Goal: Task Accomplishment & Management: Use online tool/utility

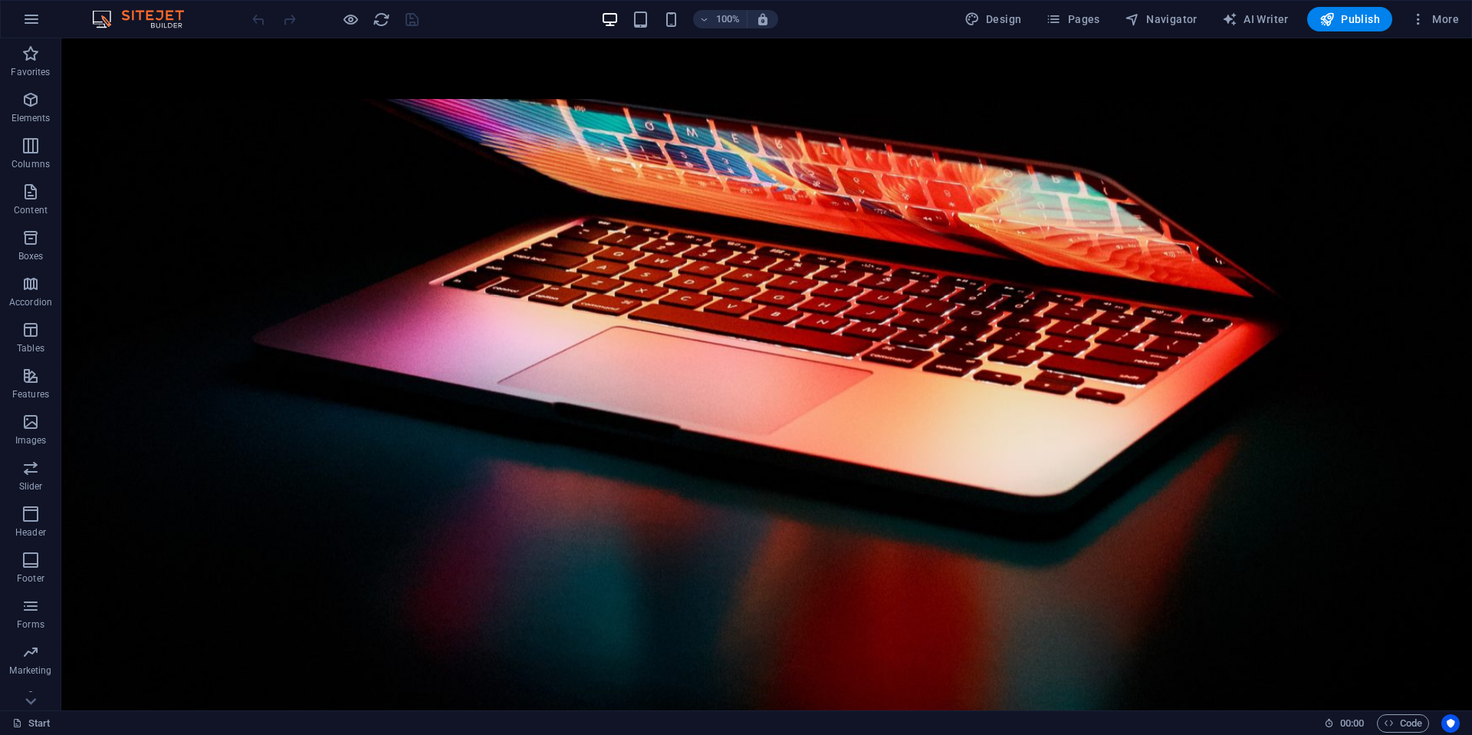
scroll to position [1284, 0]
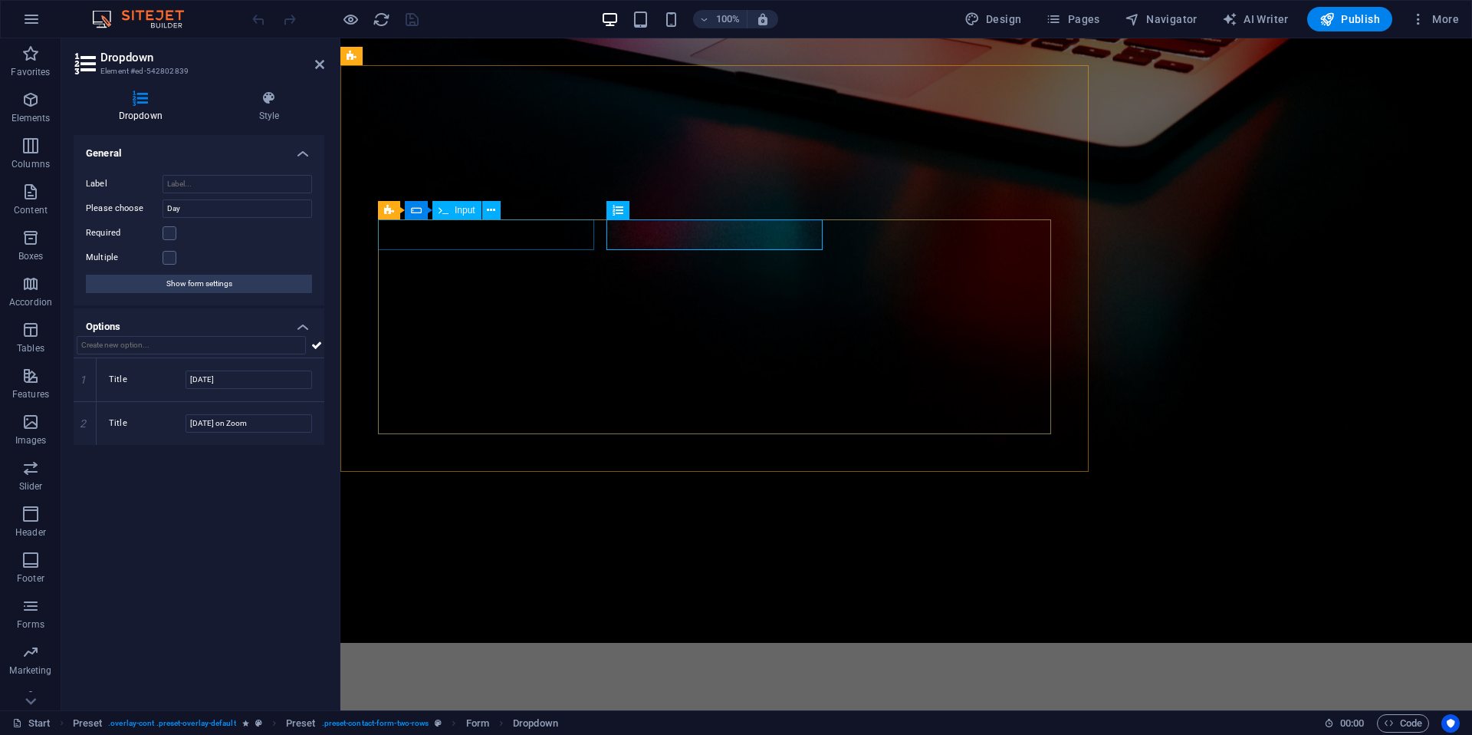
scroll to position [1317, 0]
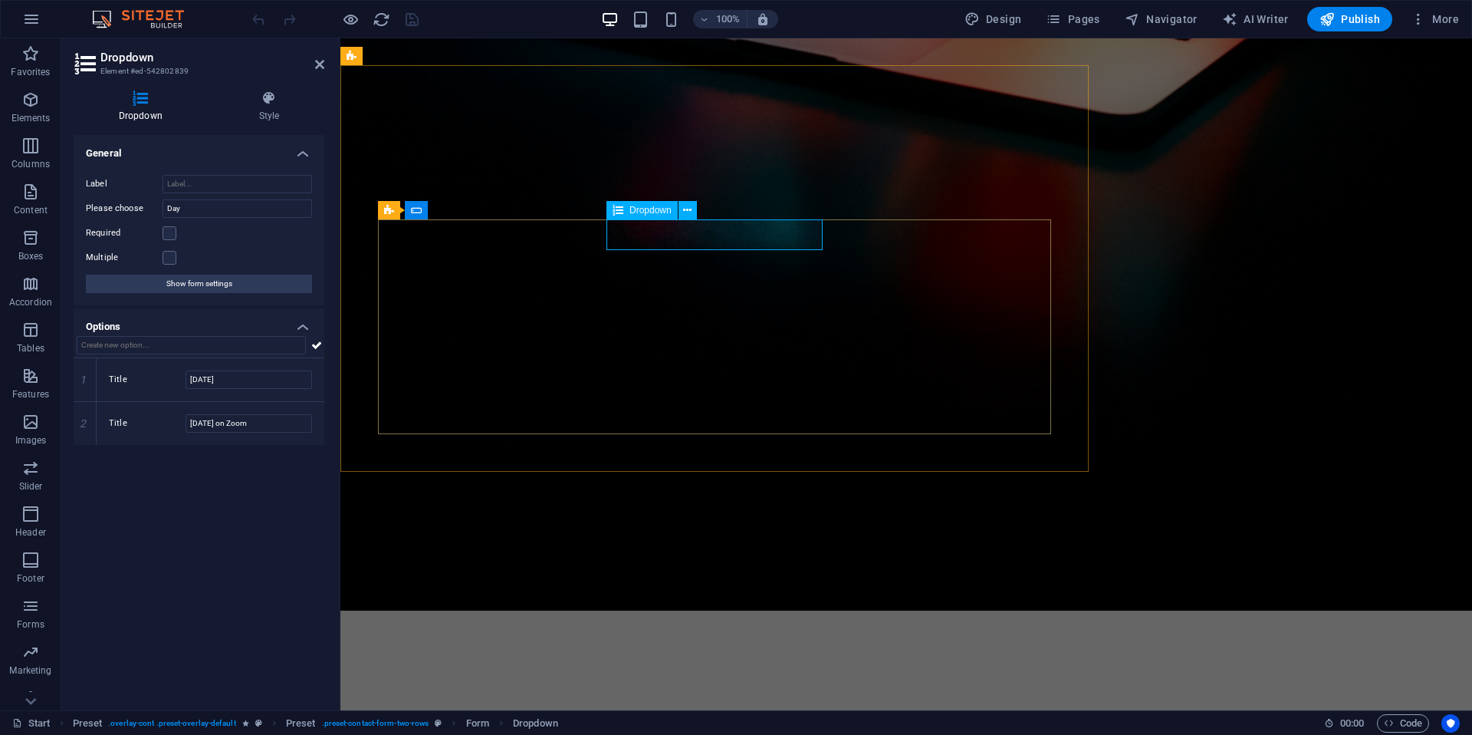
click at [277, 378] on input "[DATE]" at bounding box center [249, 379] width 127 height 18
type input "[DATE] (In Person)"
click at [412, 20] on icon "save" at bounding box center [412, 20] width 18 height 18
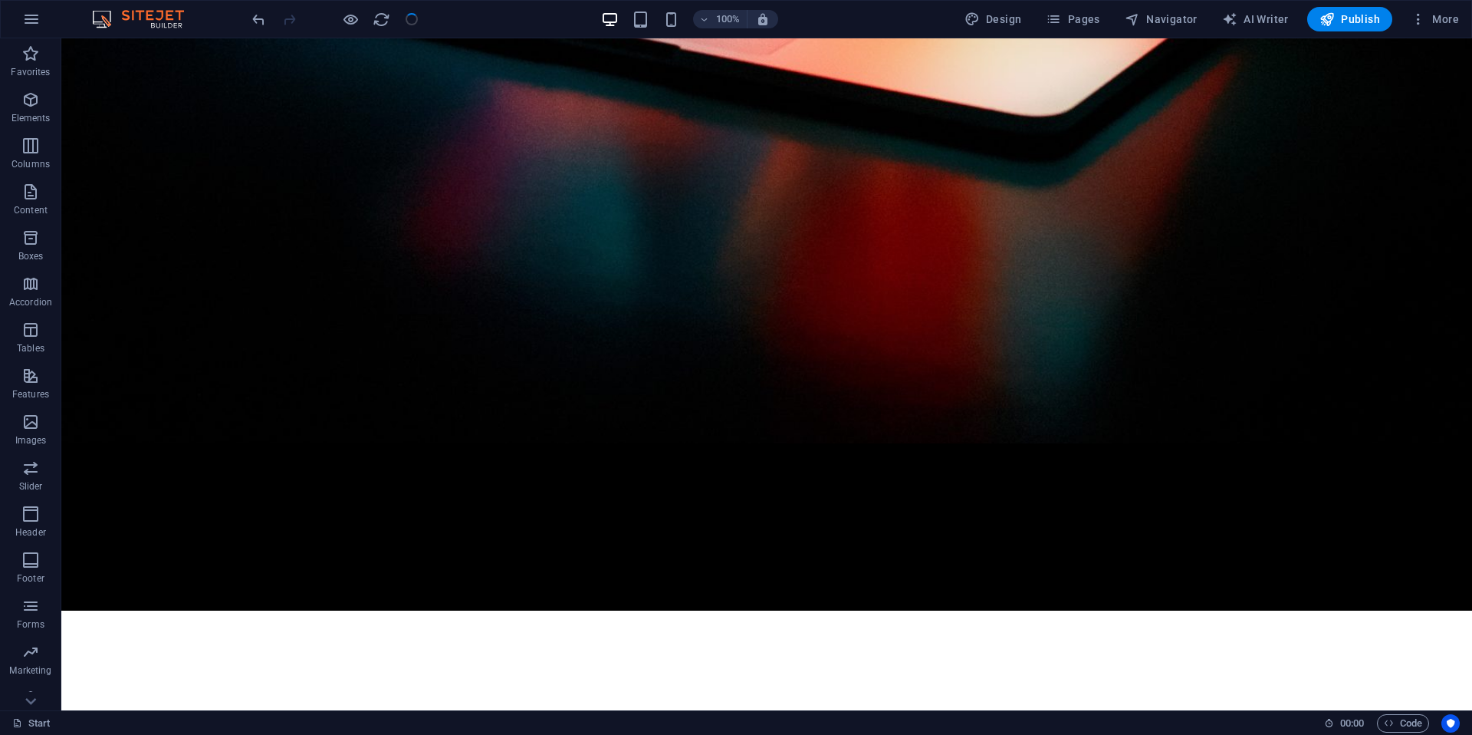
scroll to position [1284, 0]
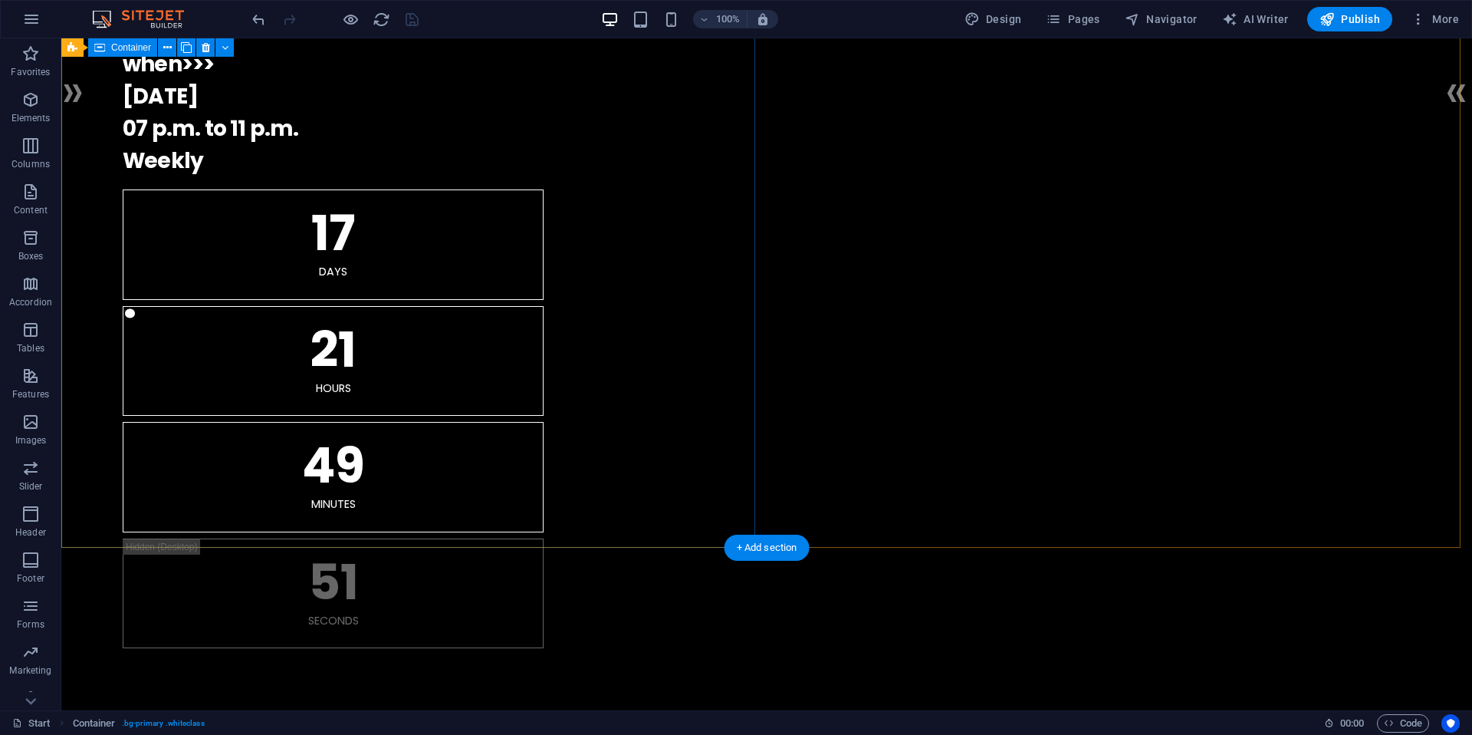
scroll to position [0, 0]
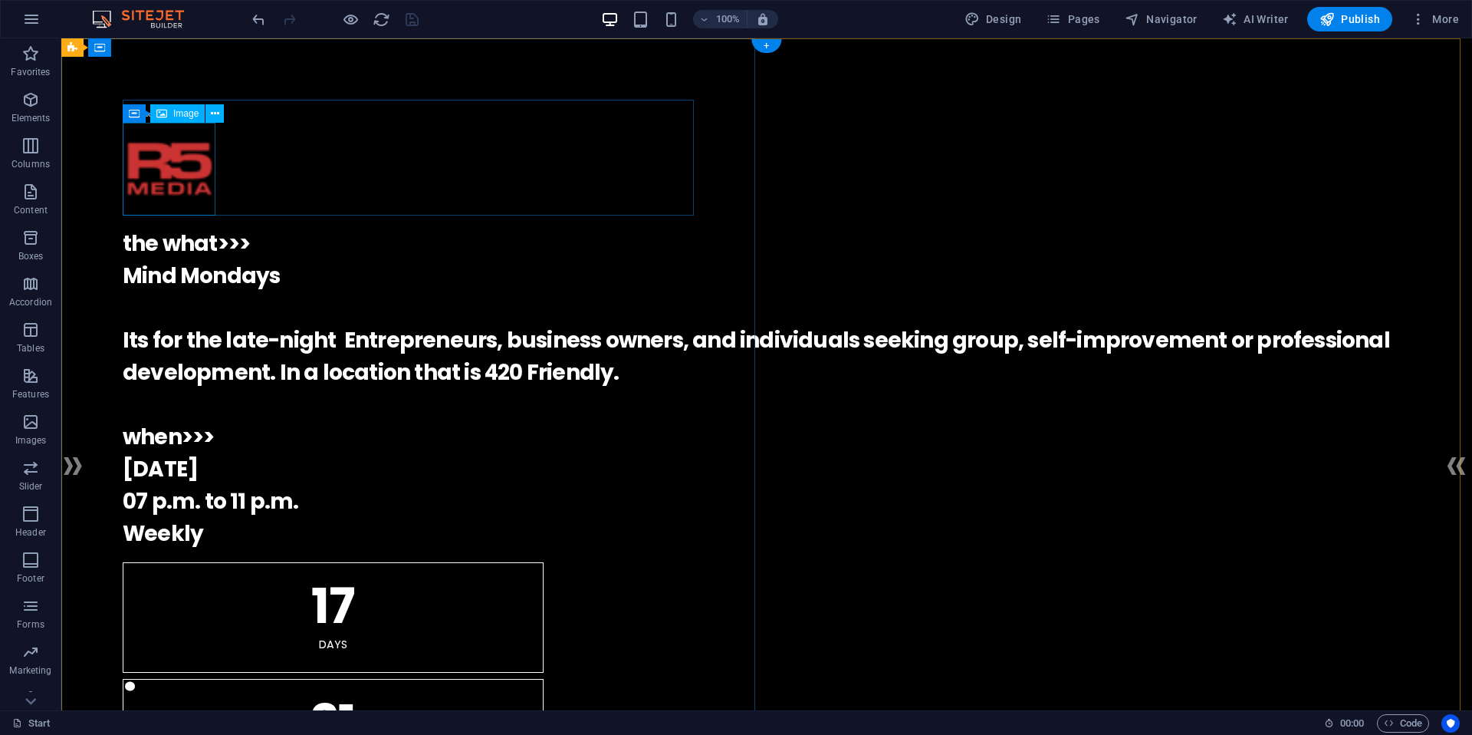
click at [156, 181] on figure at bounding box center [767, 169] width 1288 height 93
click at [154, 179] on figure at bounding box center [767, 169] width 1288 height 93
select select "px"
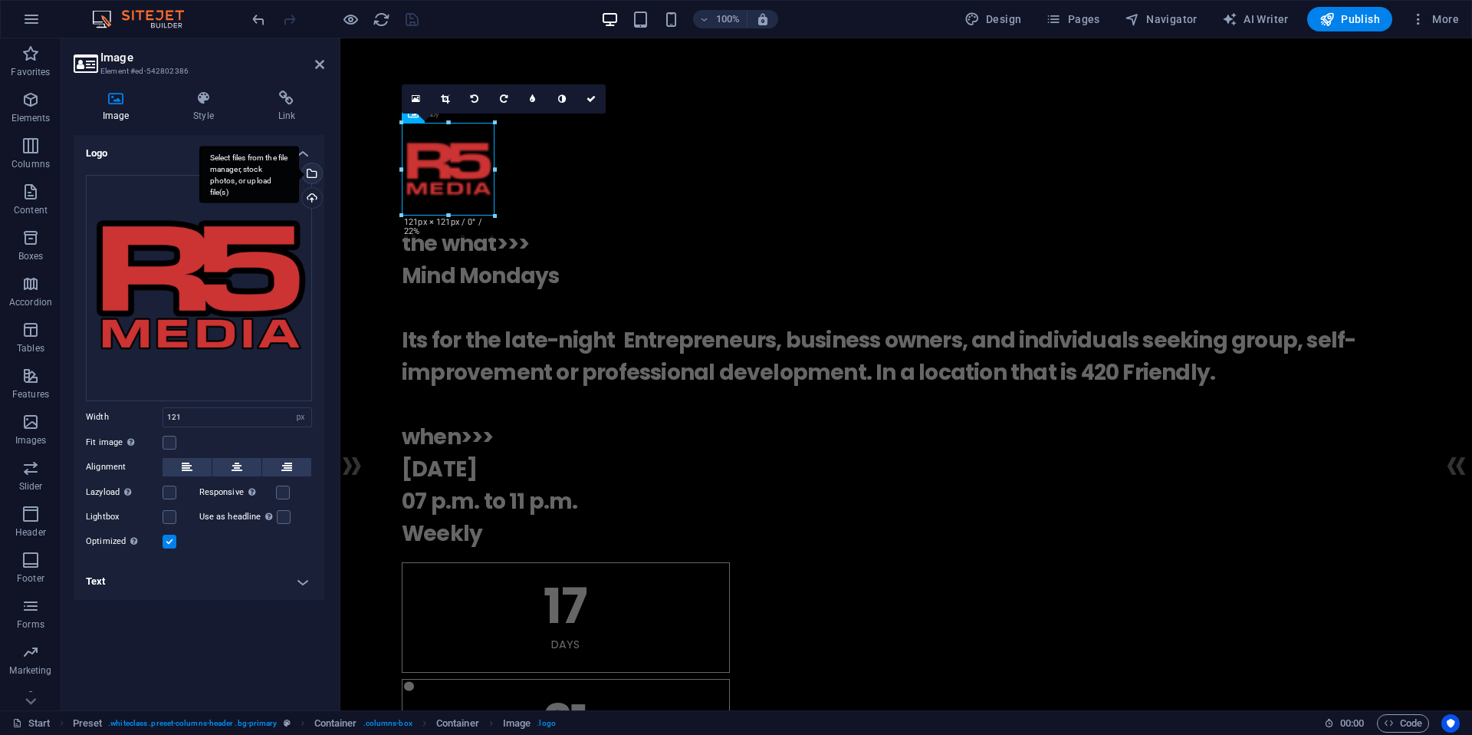
click at [313, 177] on div "Select files from the file manager, stock photos, or upload file(s)" at bounding box center [310, 174] width 23 height 23
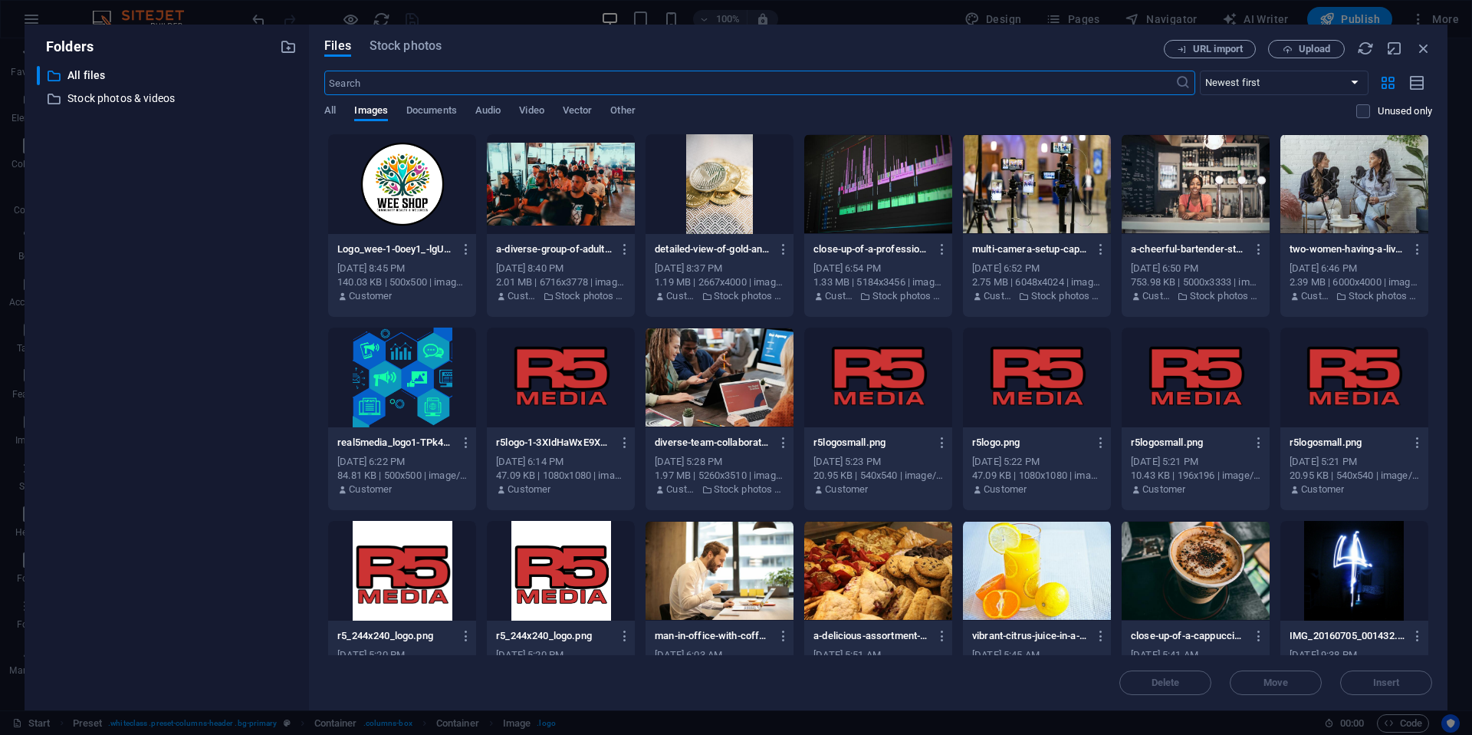
click at [838, 385] on div at bounding box center [878, 377] width 148 height 100
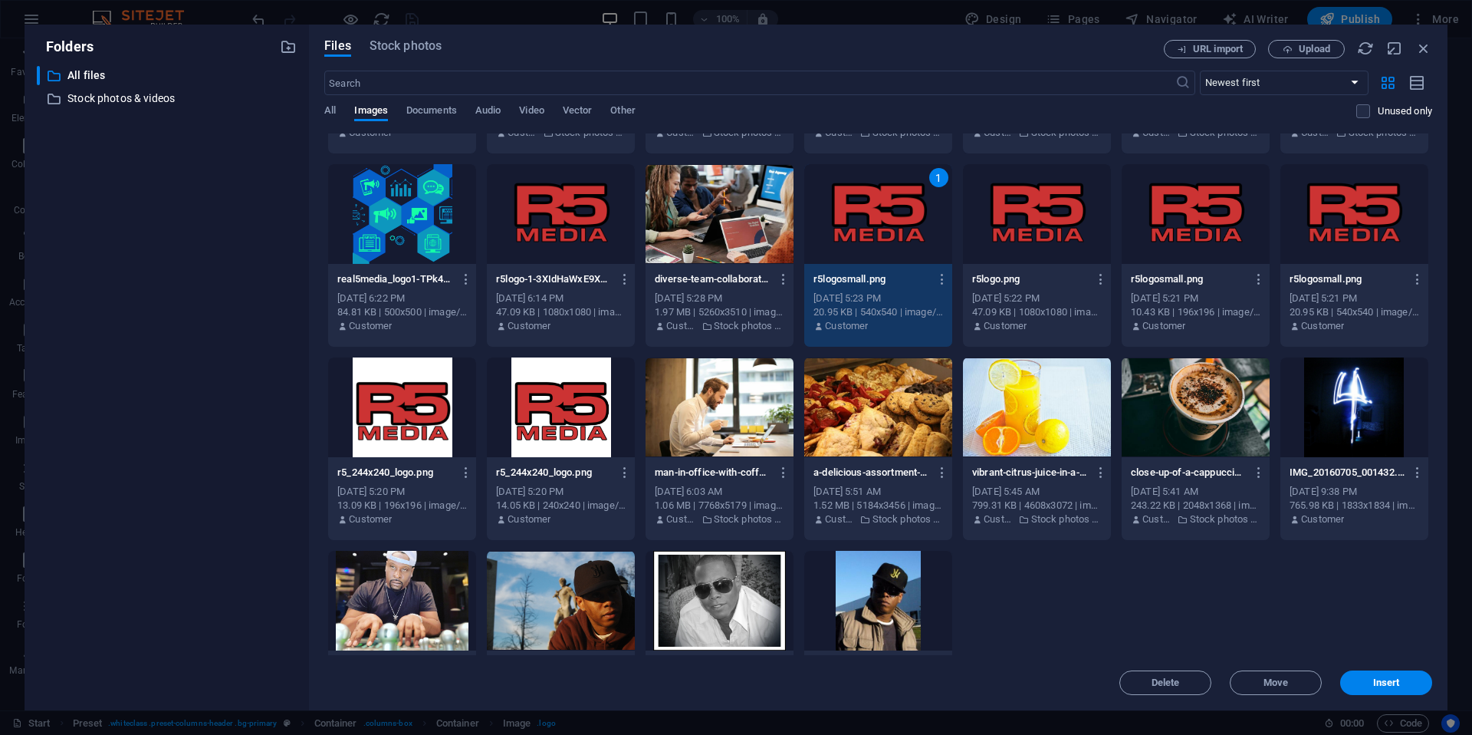
scroll to position [179, 0]
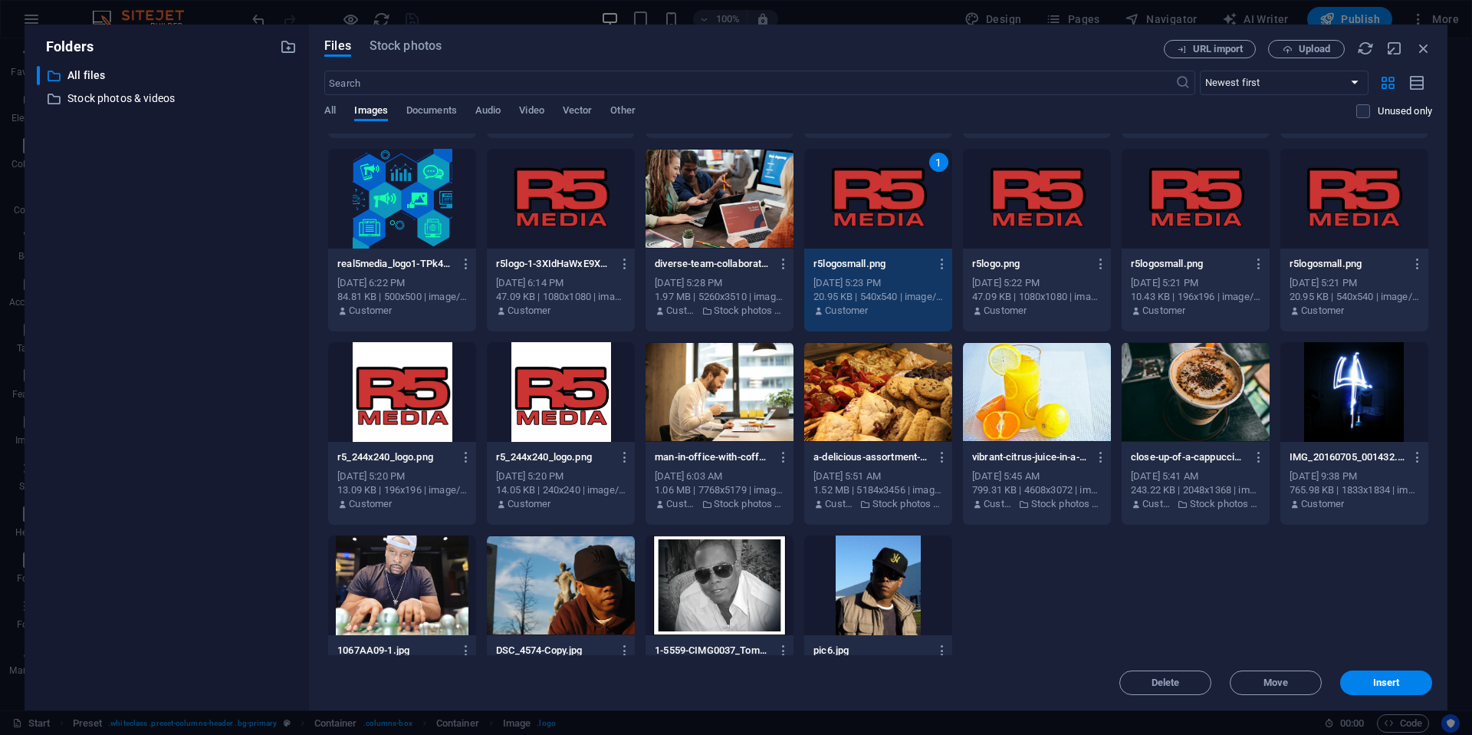
click at [396, 387] on div at bounding box center [402, 392] width 148 height 100
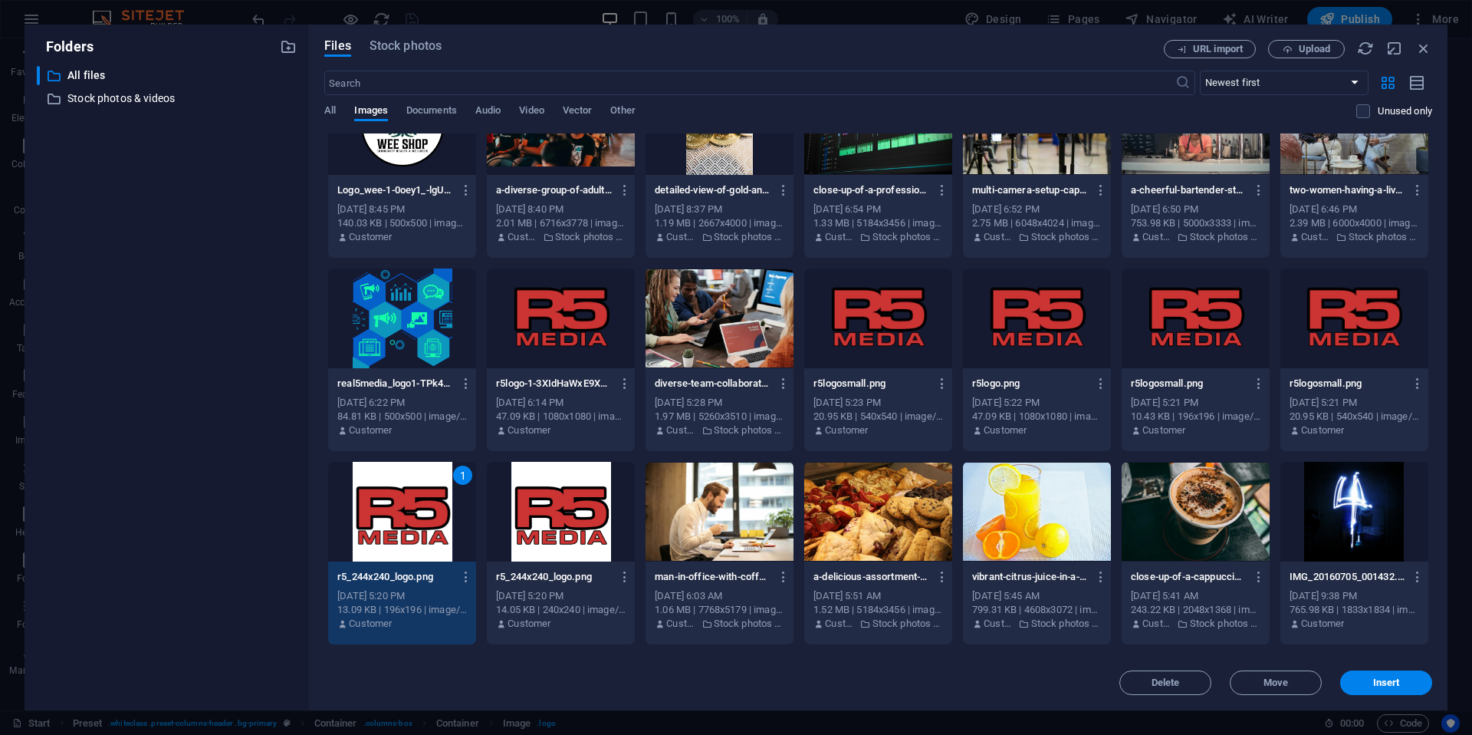
scroll to position [0, 0]
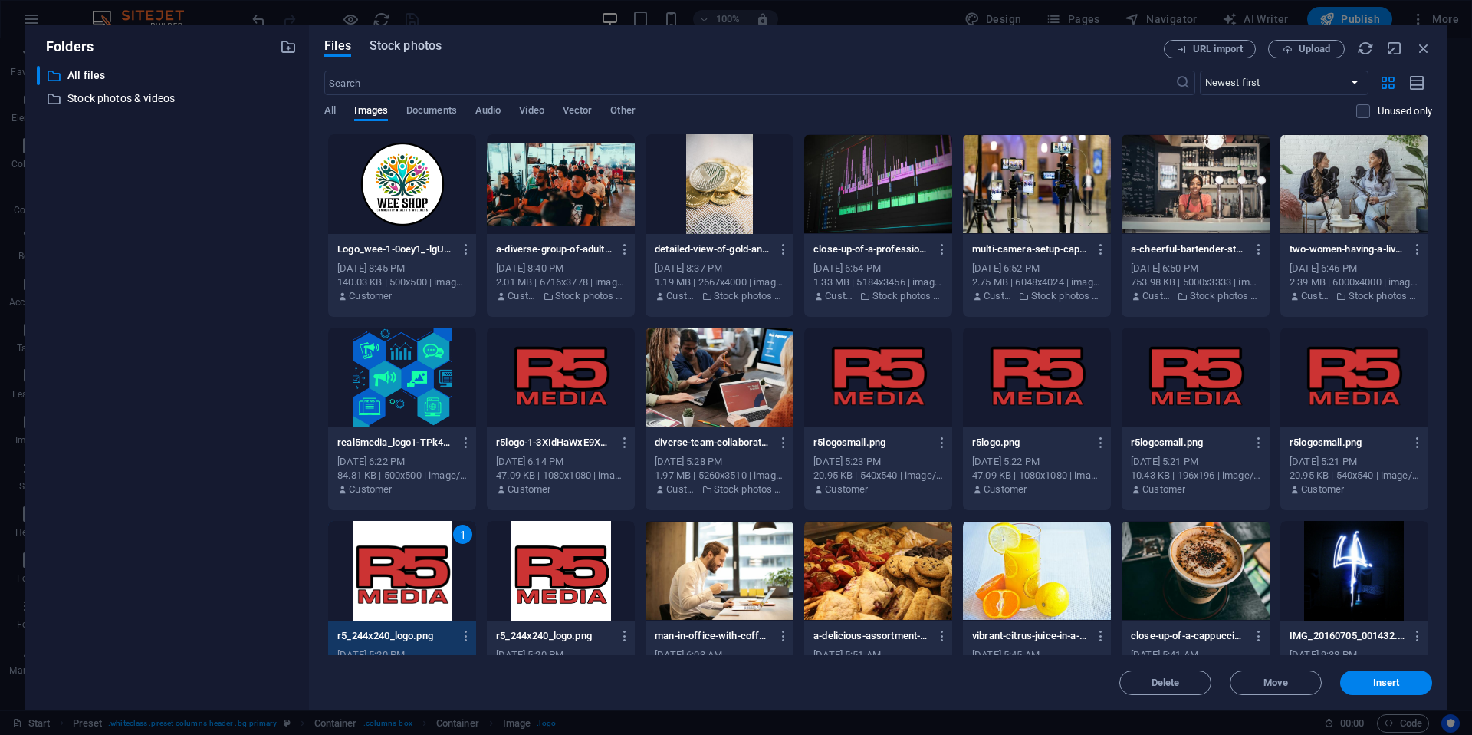
click at [391, 51] on span "Stock photos" at bounding box center [406, 46] width 72 height 18
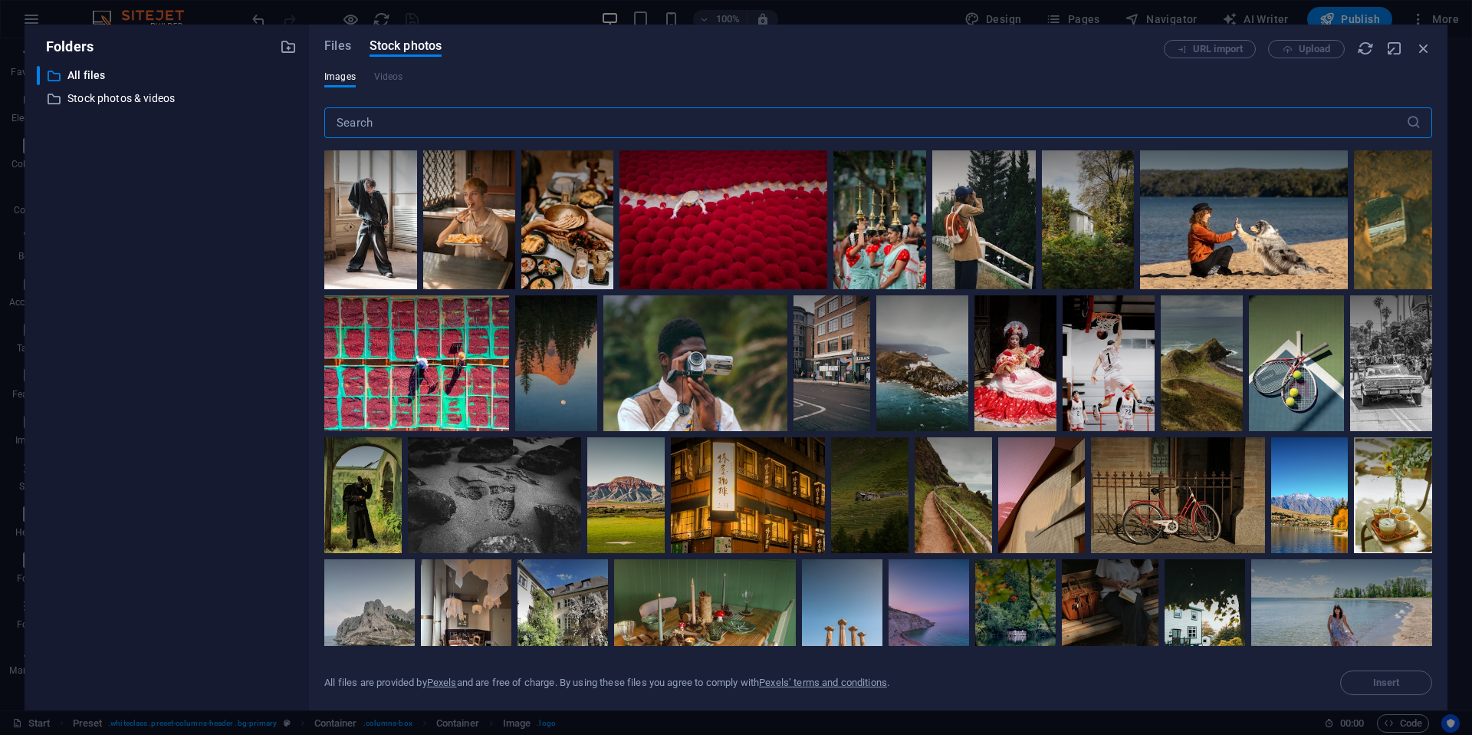
click at [395, 122] on input "text" at bounding box center [865, 122] width 1082 height 31
click at [347, 51] on span "Files" at bounding box center [337, 46] width 27 height 18
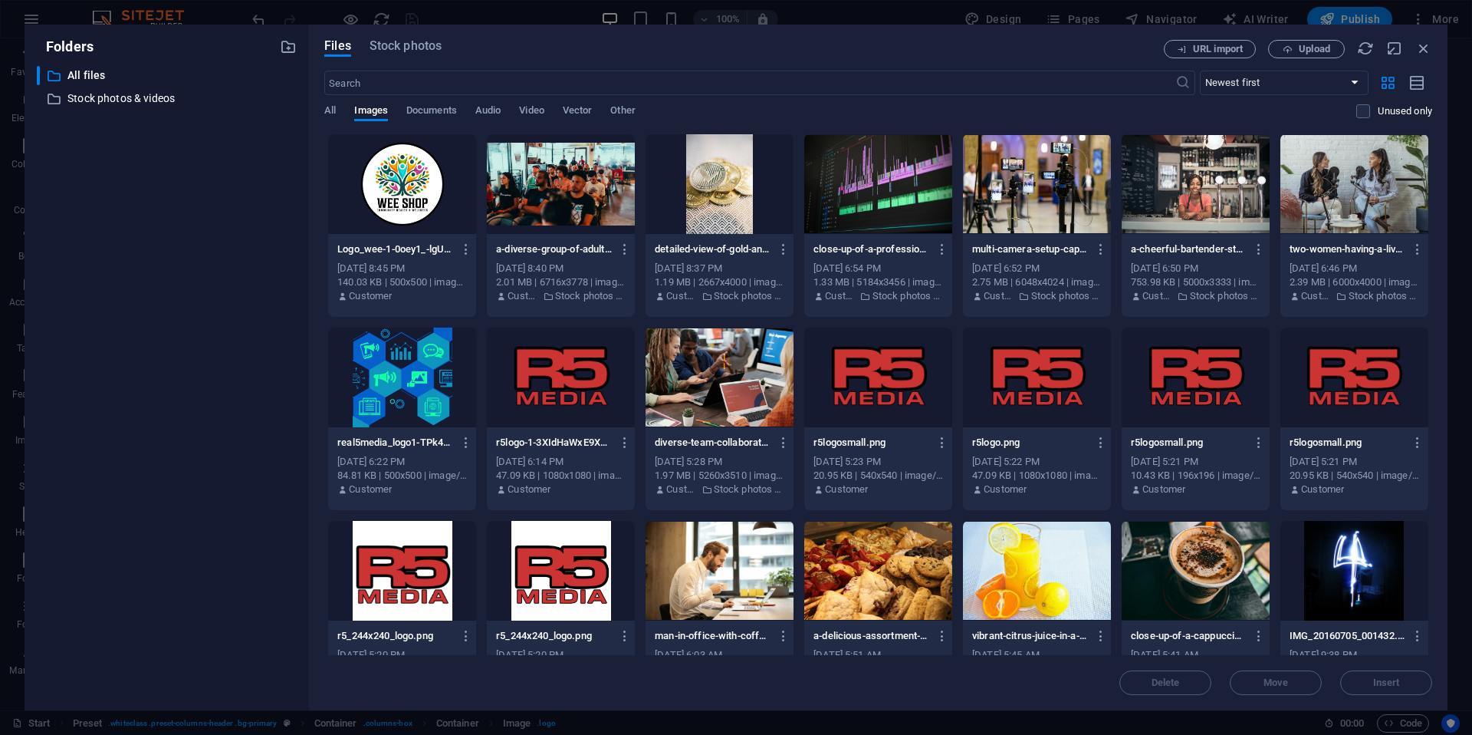
click at [1179, 377] on div at bounding box center [1196, 377] width 148 height 100
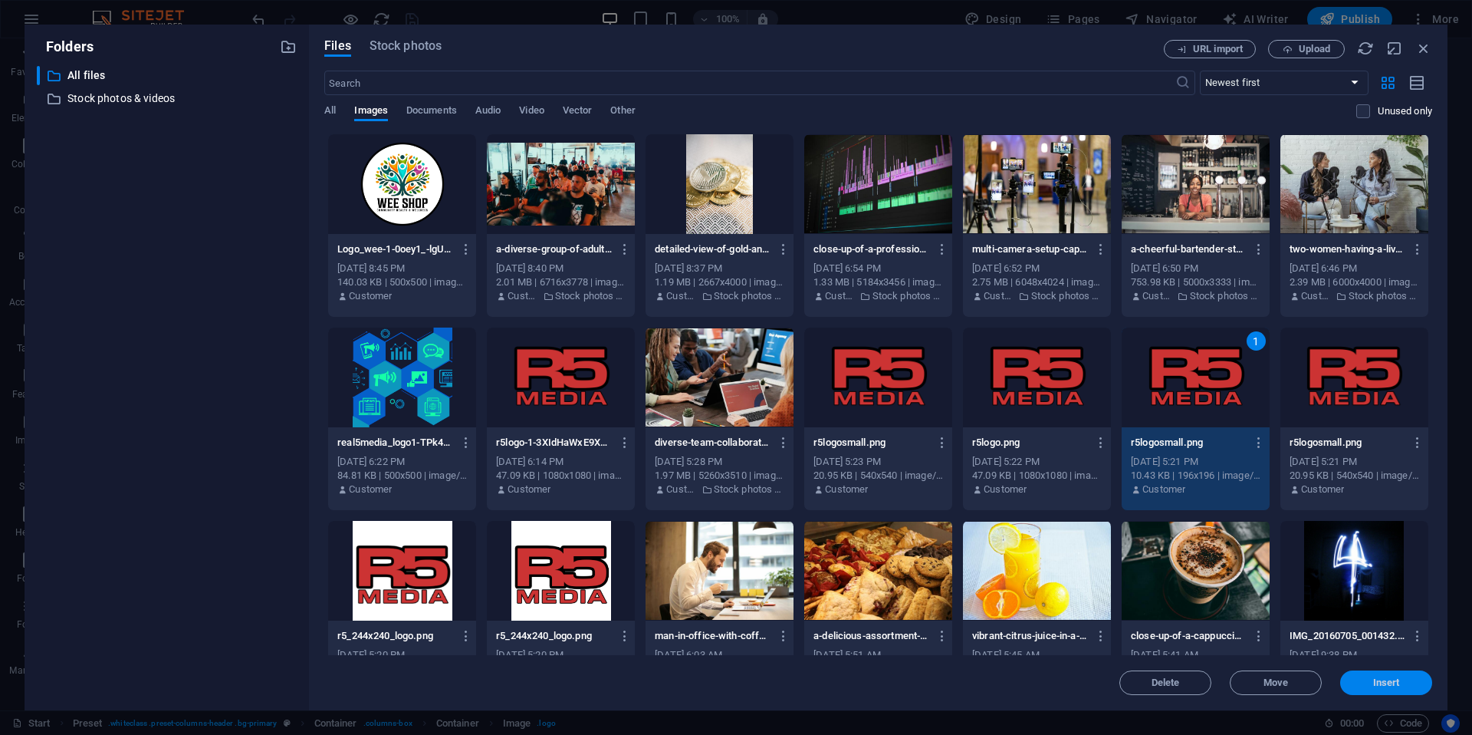
click at [1353, 682] on span "Insert" at bounding box center [1386, 682] width 80 height 9
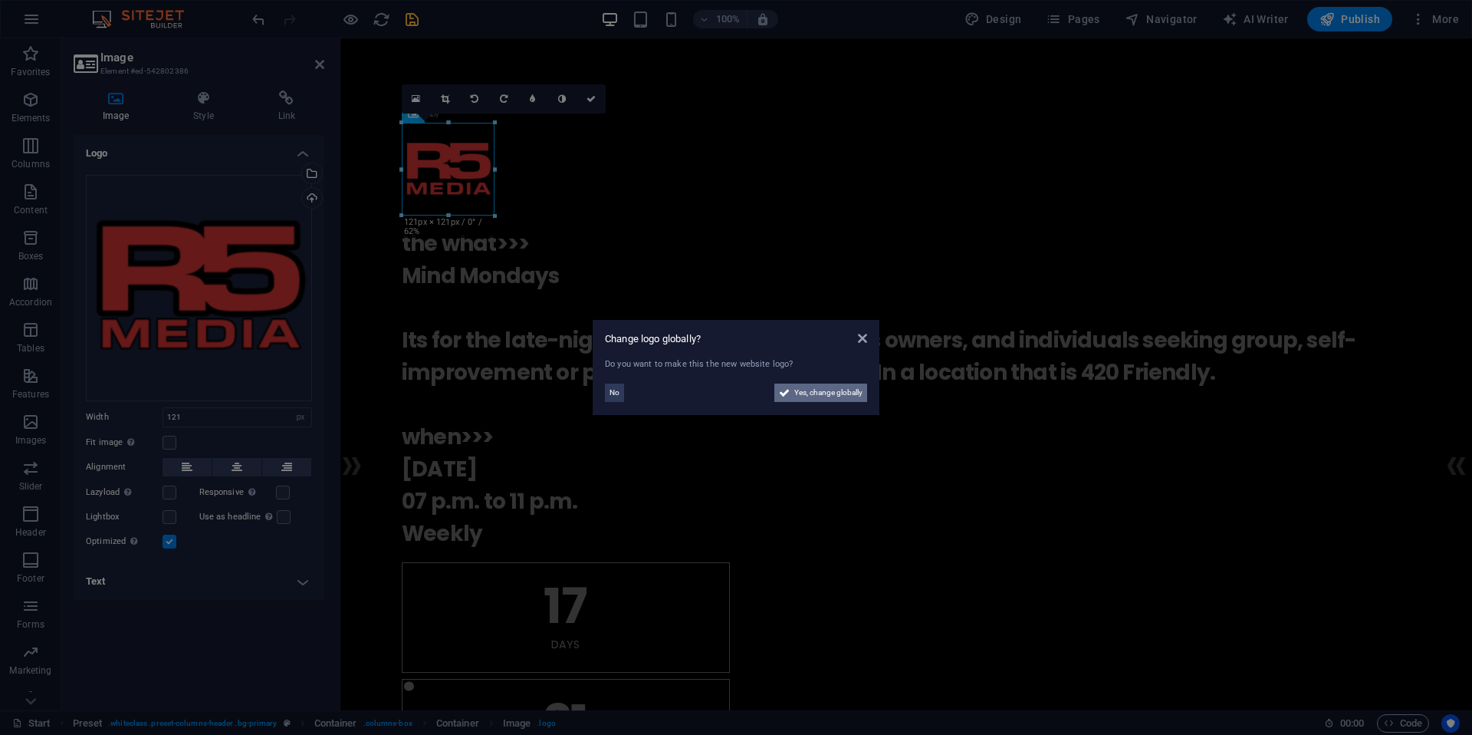
click at [825, 396] on span "Yes, change globally" at bounding box center [828, 392] width 68 height 18
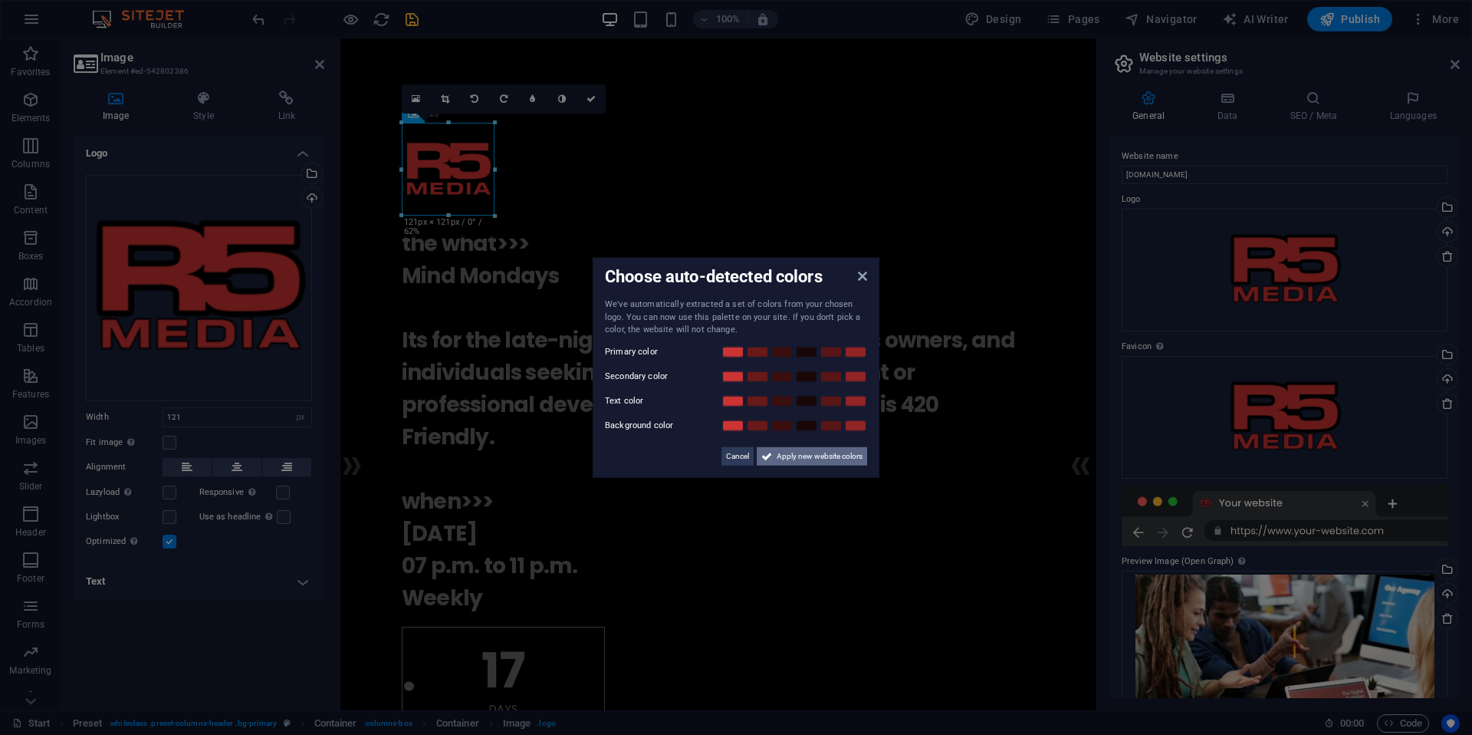
click at [829, 459] on span "Apply new website colors" at bounding box center [820, 455] width 86 height 18
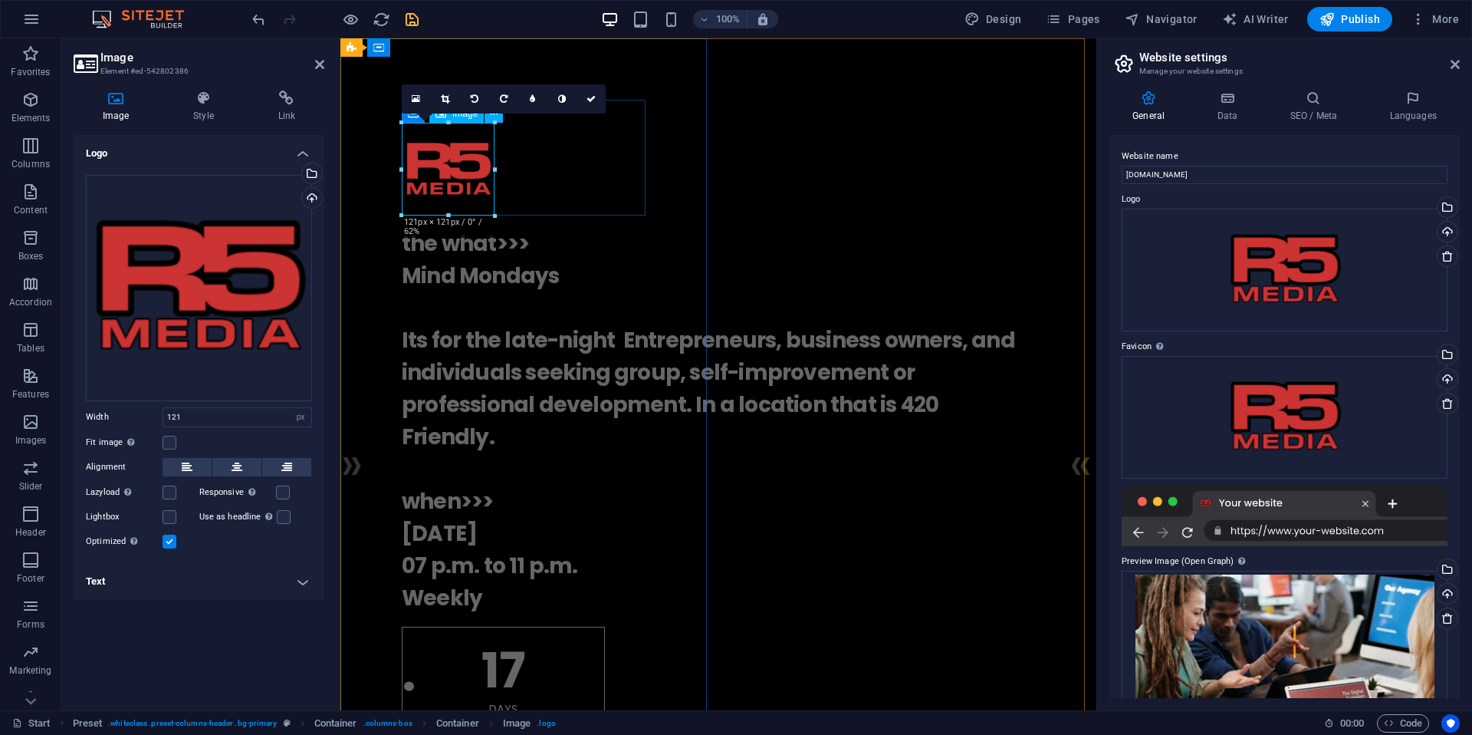
click at [452, 163] on figure at bounding box center [718, 169] width 633 height 93
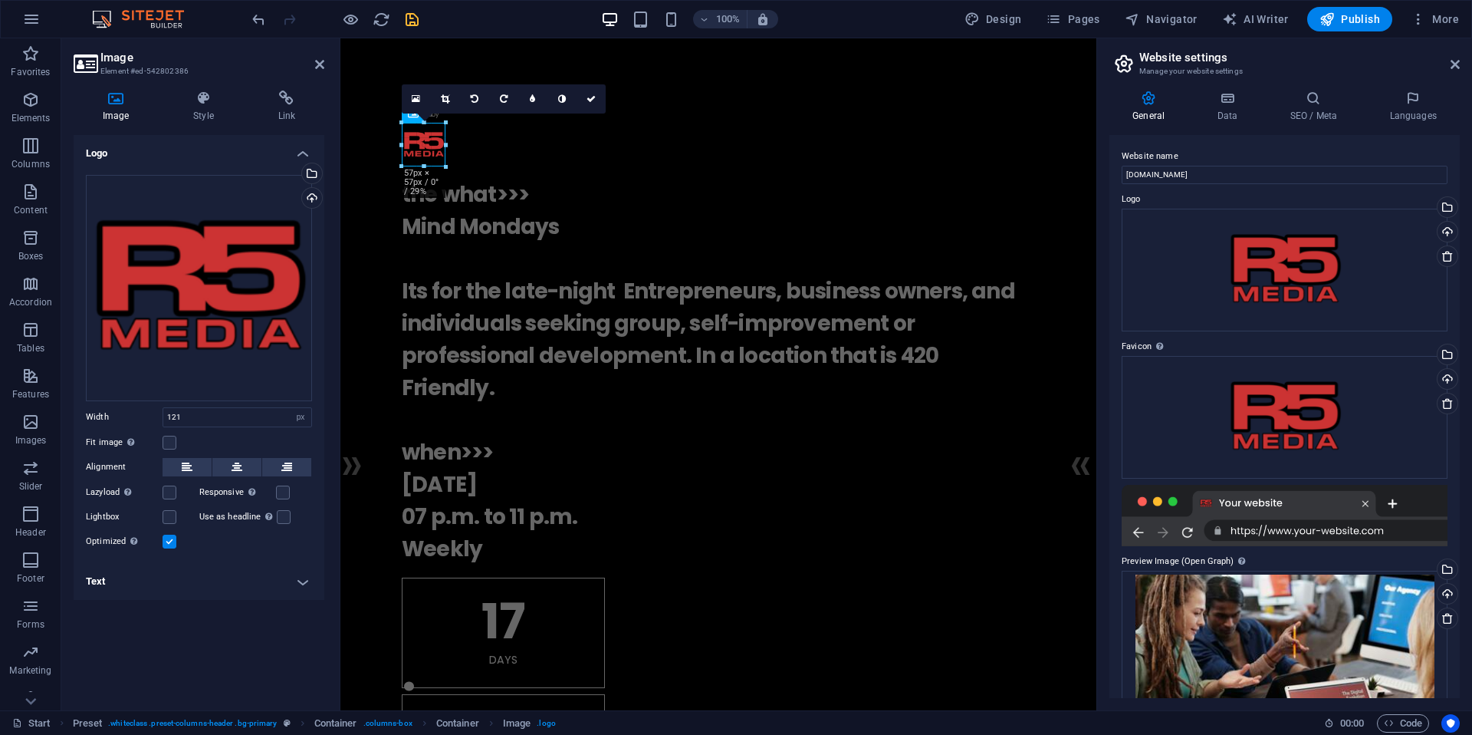
drag, startPoint x: 492, startPoint y: 215, endPoint x: 425, endPoint y: 166, distance: 83.4
type input "57"
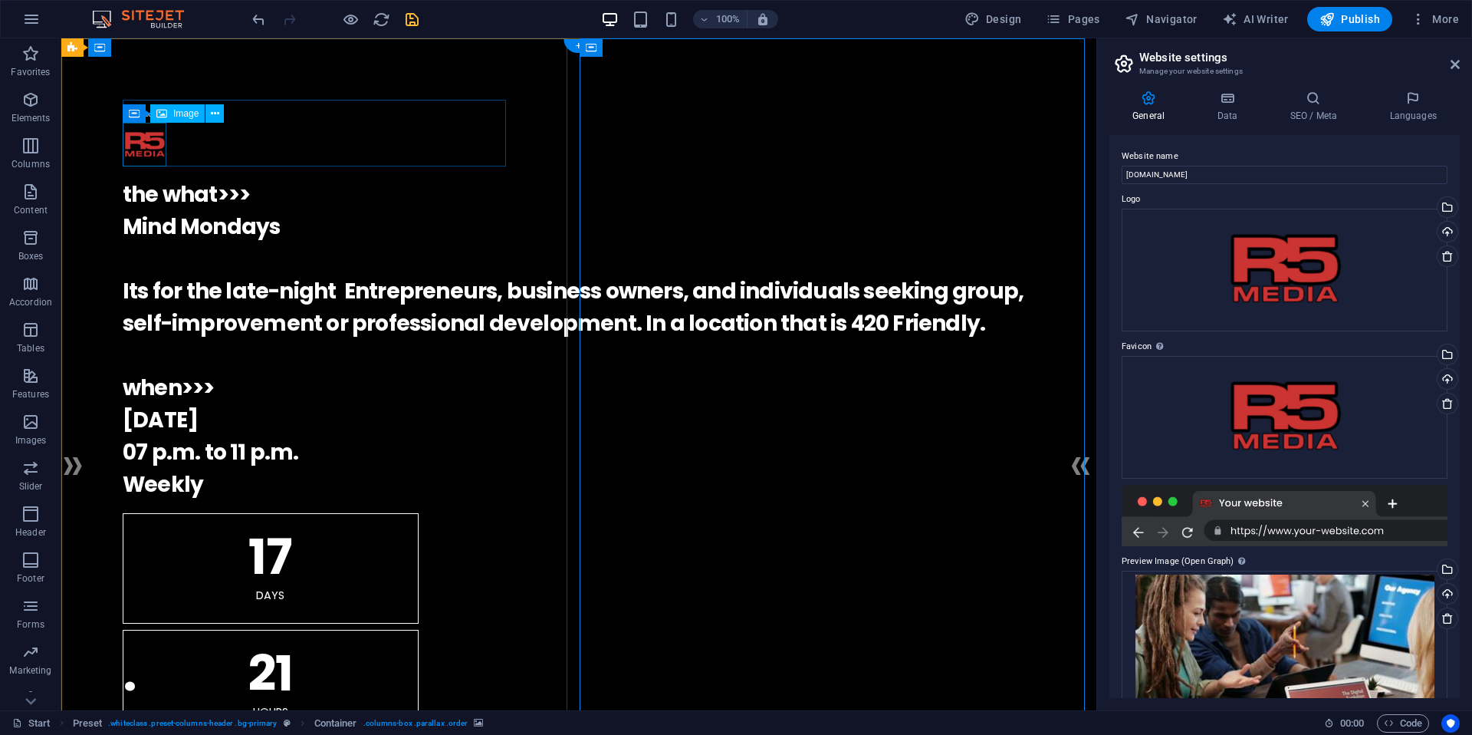
click at [147, 144] on figure at bounding box center [579, 145] width 912 height 44
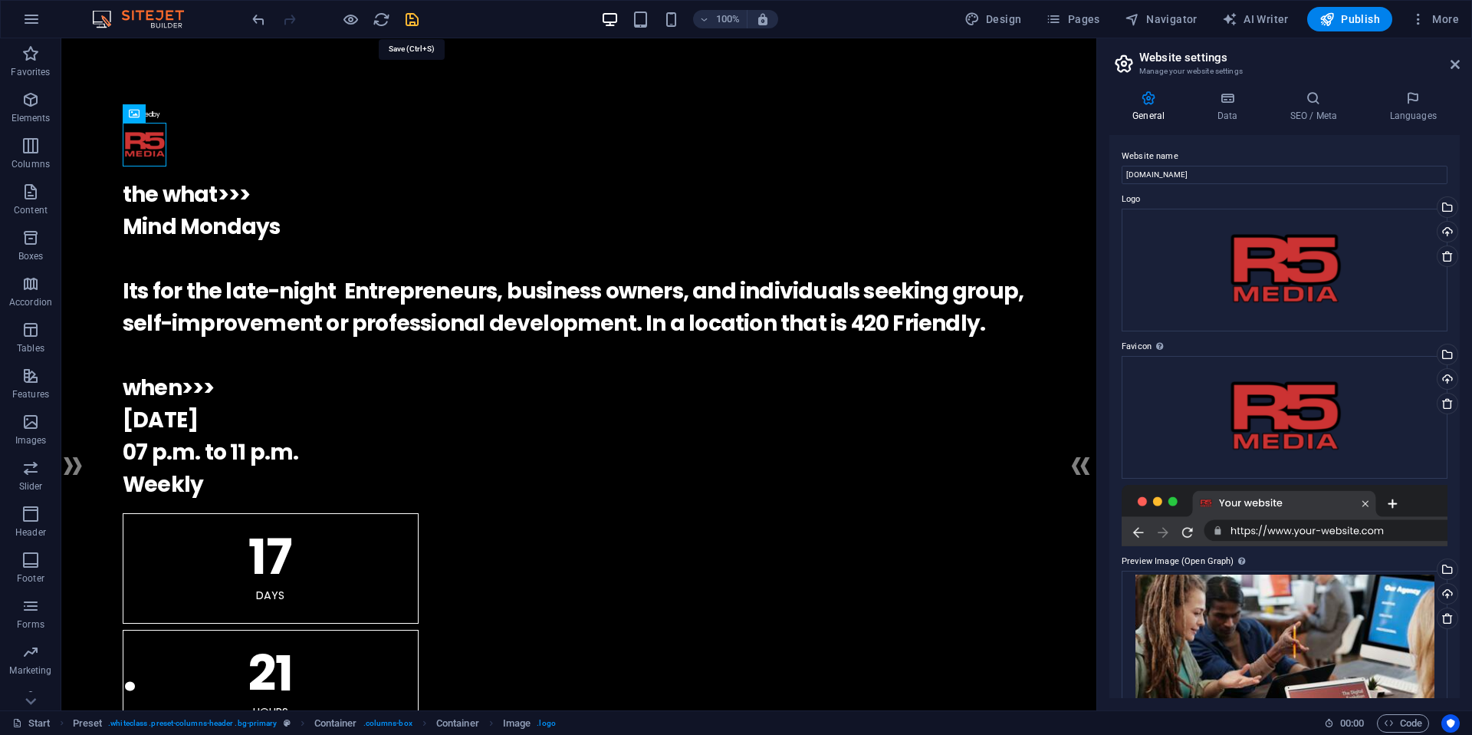
click at [413, 25] on icon "save" at bounding box center [412, 20] width 18 height 18
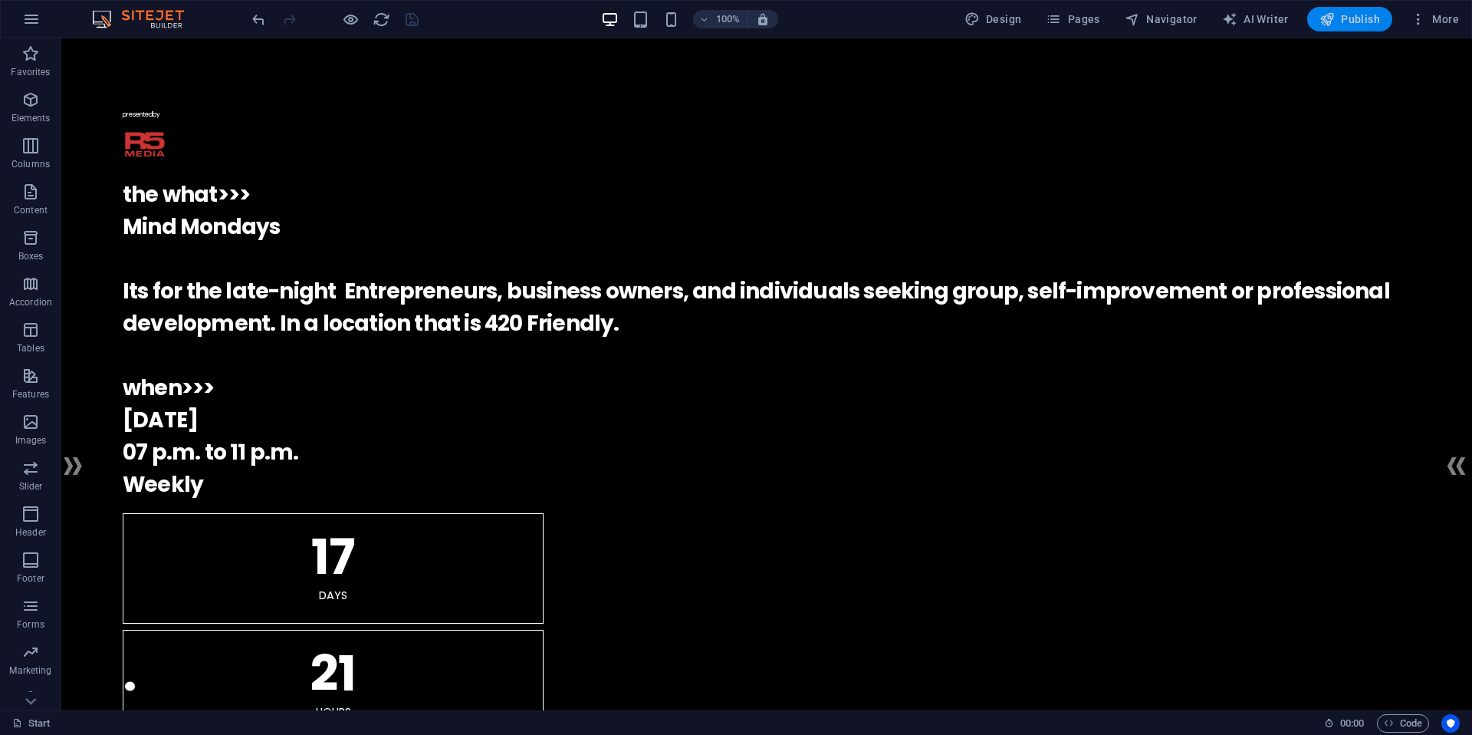
click at [1355, 15] on span "Publish" at bounding box center [1350, 19] width 61 height 15
